Goal: Navigation & Orientation: Find specific page/section

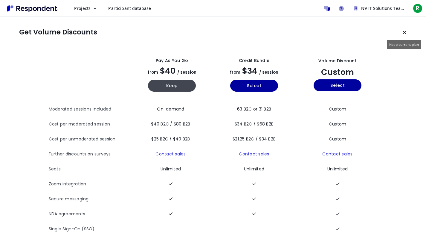
click at [404, 31] on icon "Keep current plan" at bounding box center [405, 32] width 4 height 5
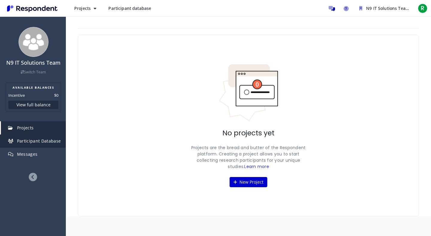
click at [32, 144] on link "Participant Database" at bounding box center [33, 140] width 65 height 13
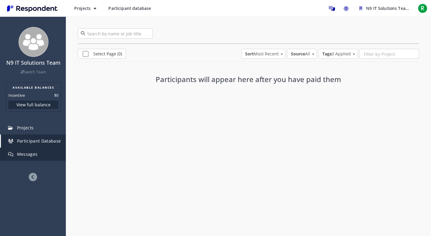
click at [29, 151] on link "Messages" at bounding box center [33, 153] width 65 height 13
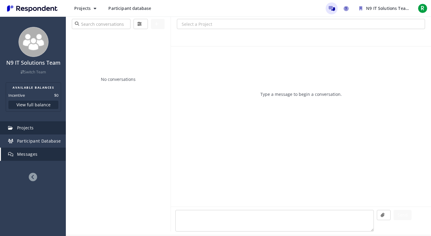
click at [30, 129] on span "Projects" at bounding box center [25, 128] width 17 height 6
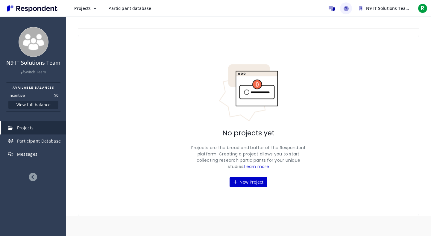
click at [346, 7] on icon "Help and support" at bounding box center [345, 8] width 5 height 5
